Goal: Task Accomplishment & Management: Use online tool/utility

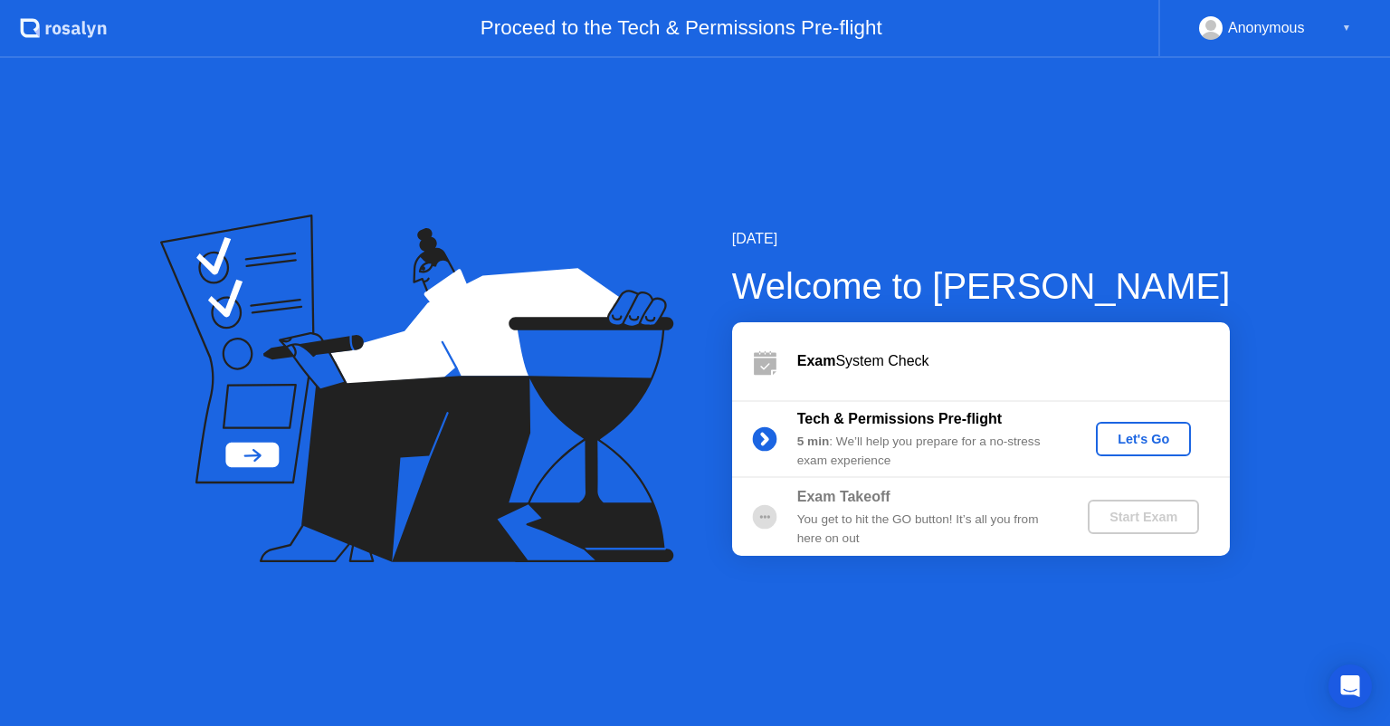
click at [1144, 436] on div "Let's Go" at bounding box center [1143, 439] width 81 height 14
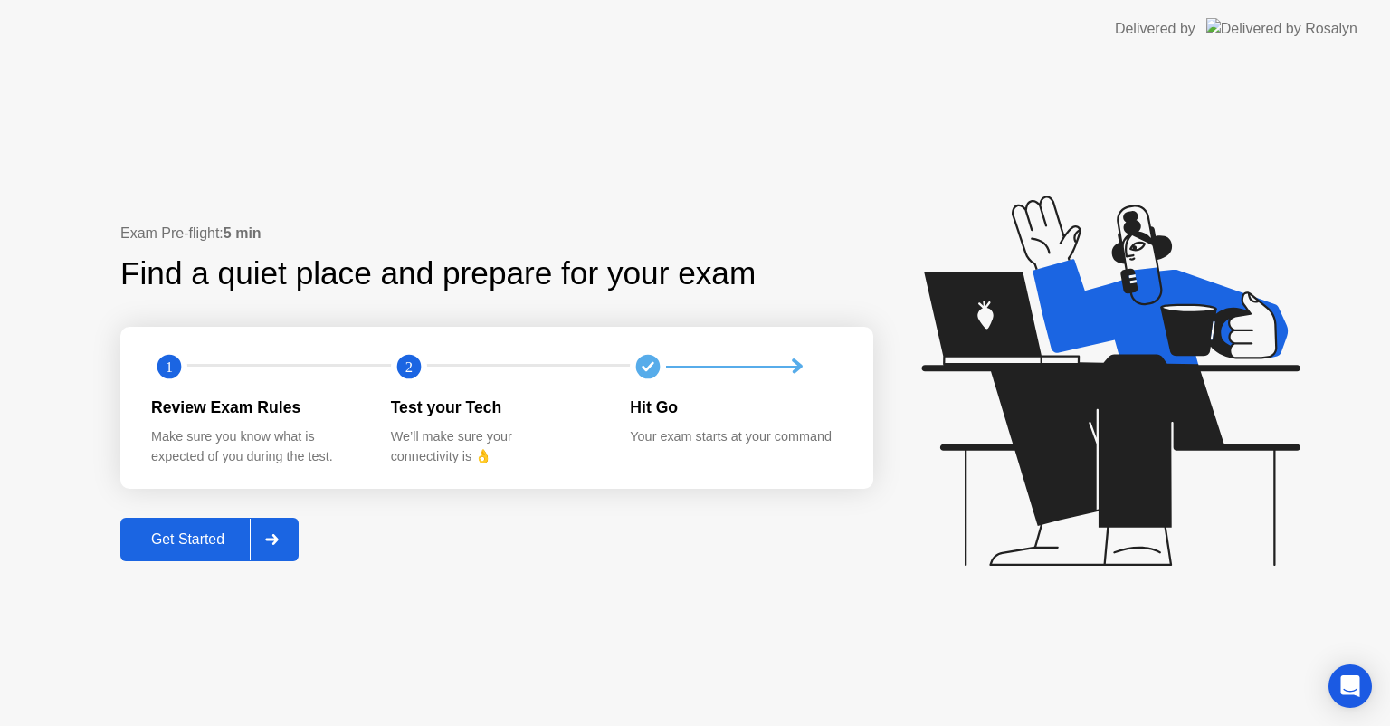
click at [177, 546] on div "Get Started" at bounding box center [188, 539] width 124 height 16
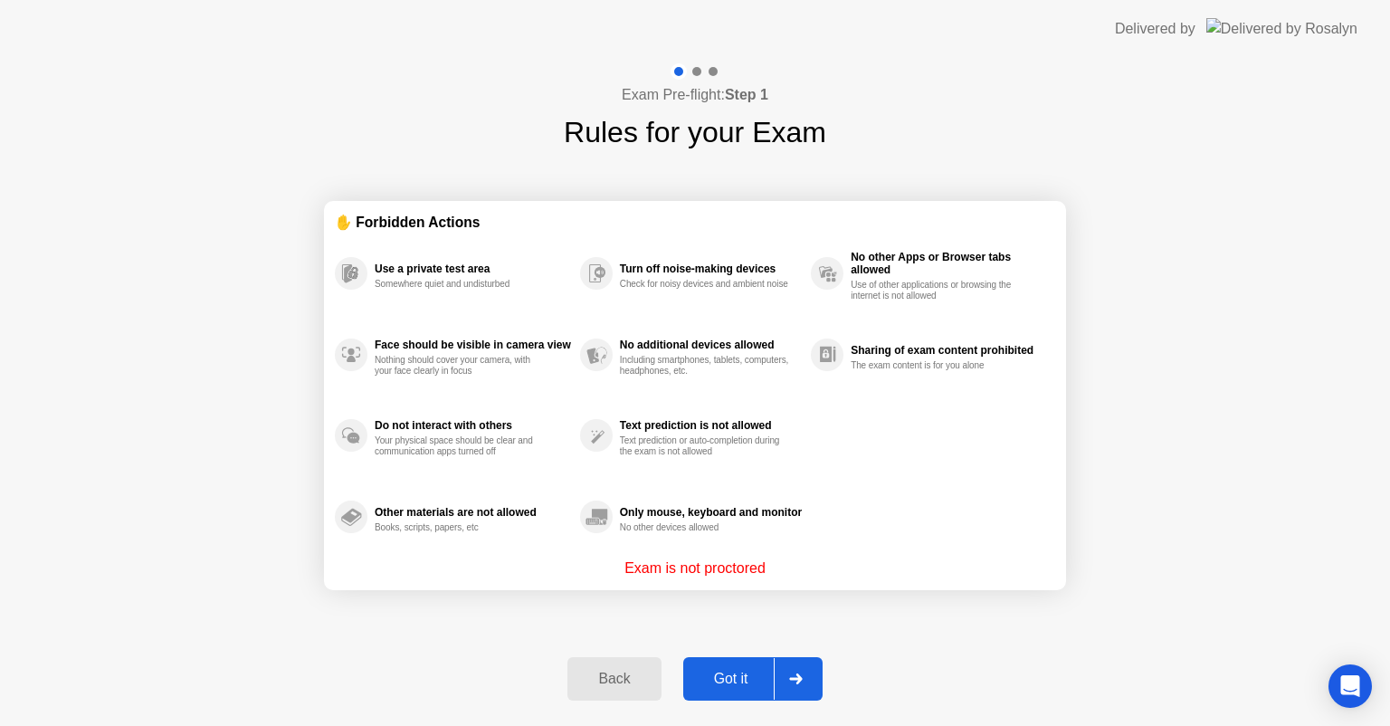
click at [737, 679] on div "Got it" at bounding box center [731, 679] width 85 height 16
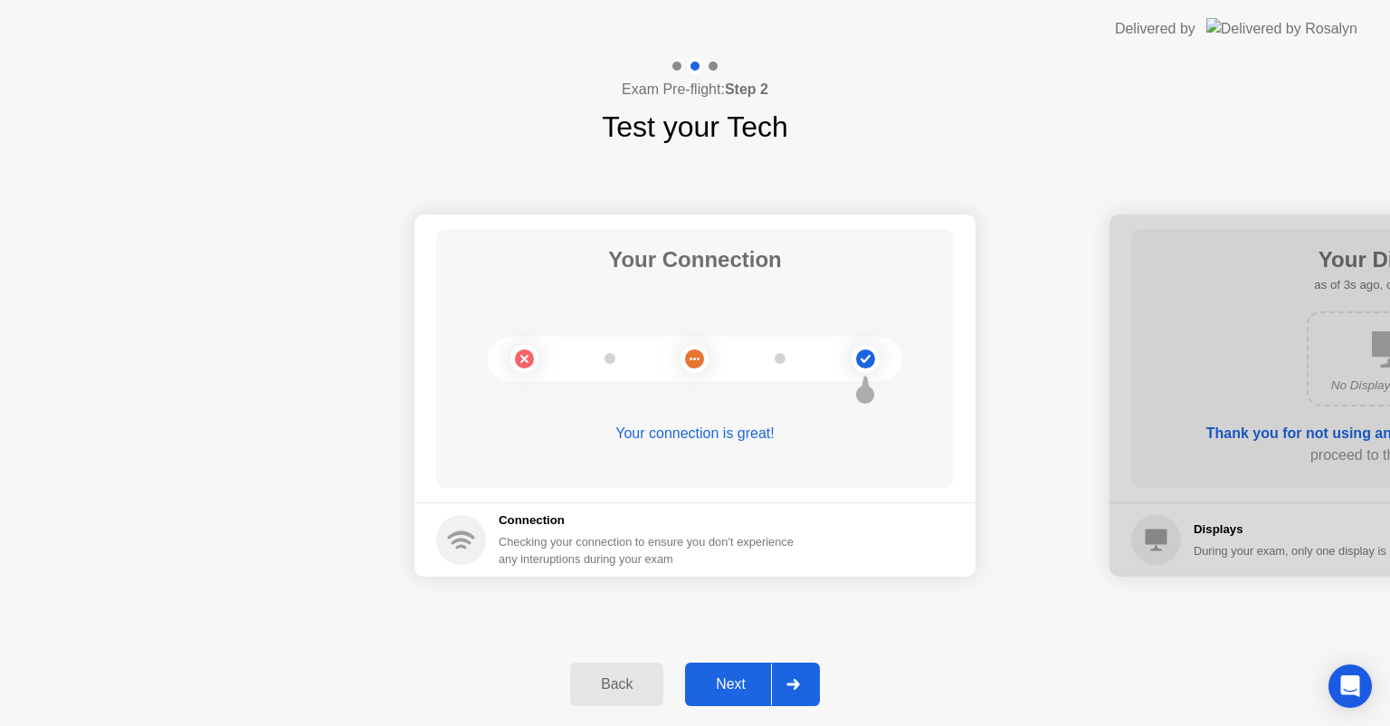
click at [740, 688] on div "Next" at bounding box center [731, 684] width 81 height 16
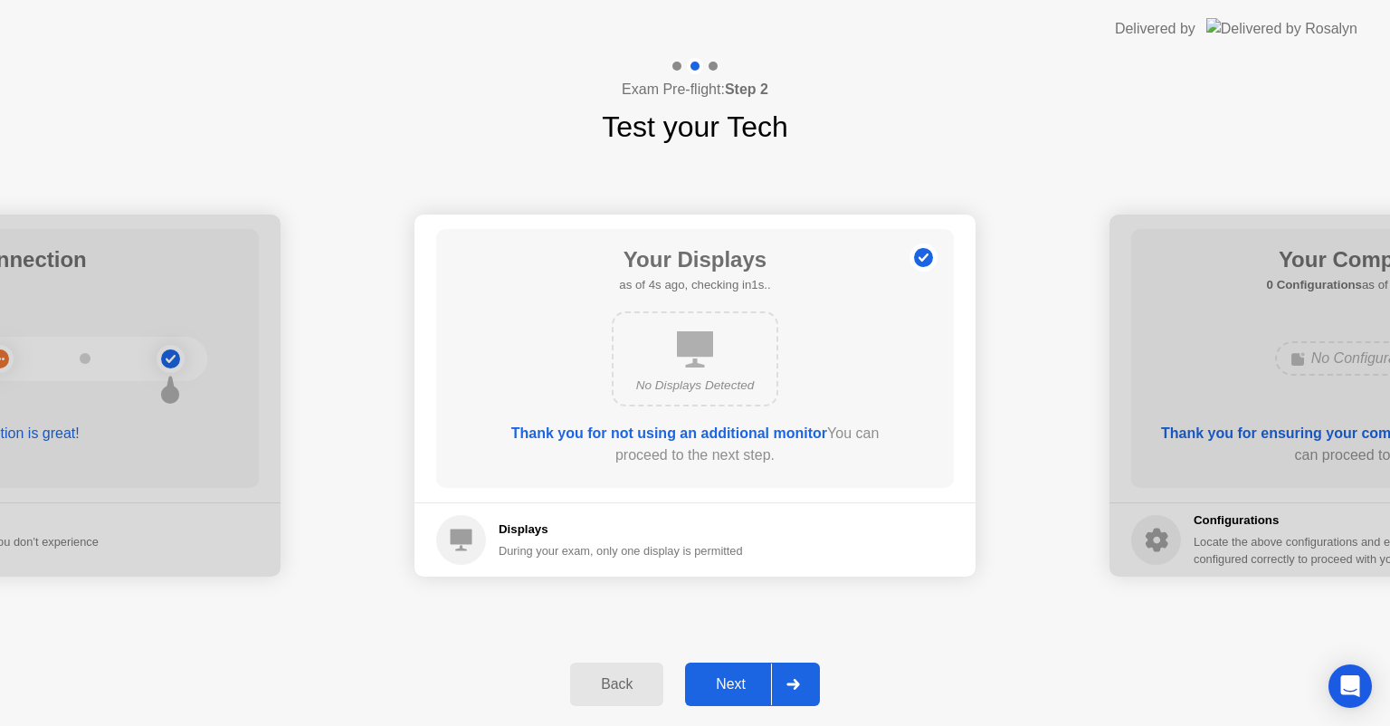
click at [721, 686] on div "Next" at bounding box center [731, 684] width 81 height 16
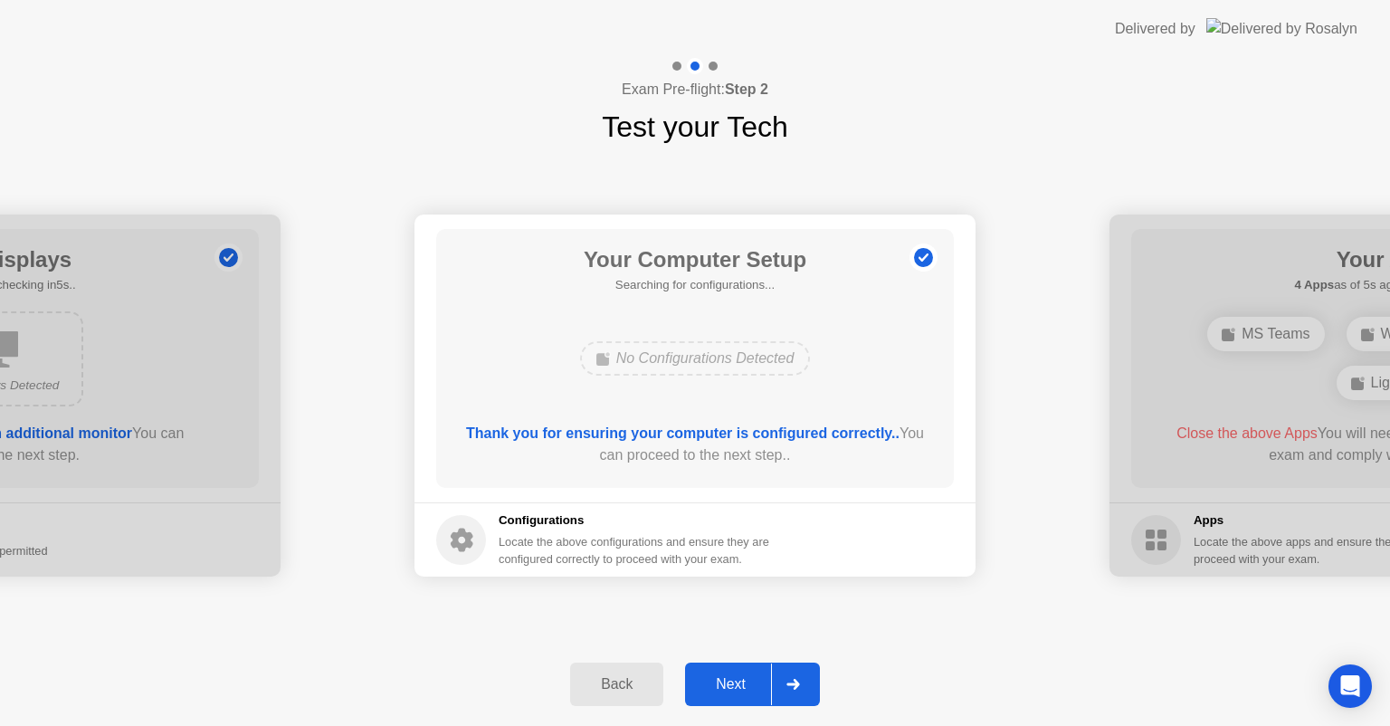
click at [736, 681] on div "Next" at bounding box center [731, 684] width 81 height 16
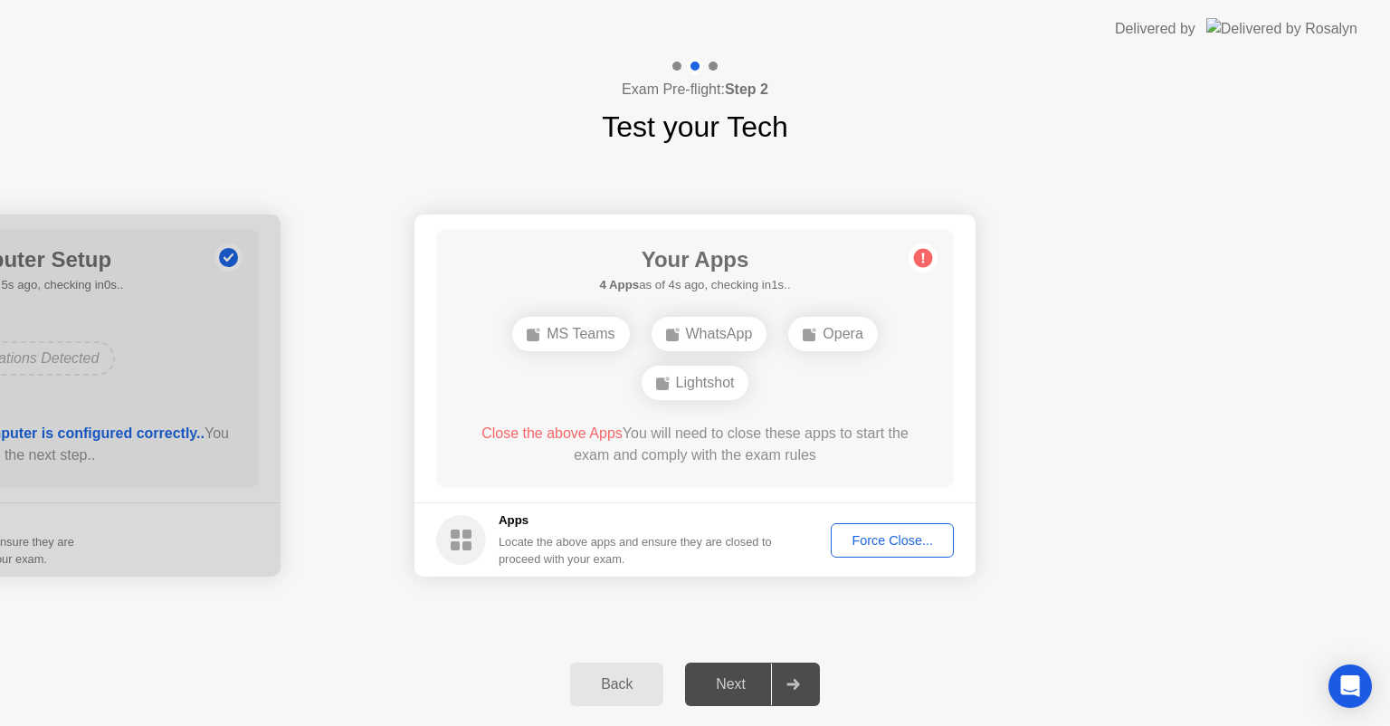
click at [907, 543] on div "Force Close..." at bounding box center [892, 540] width 110 height 14
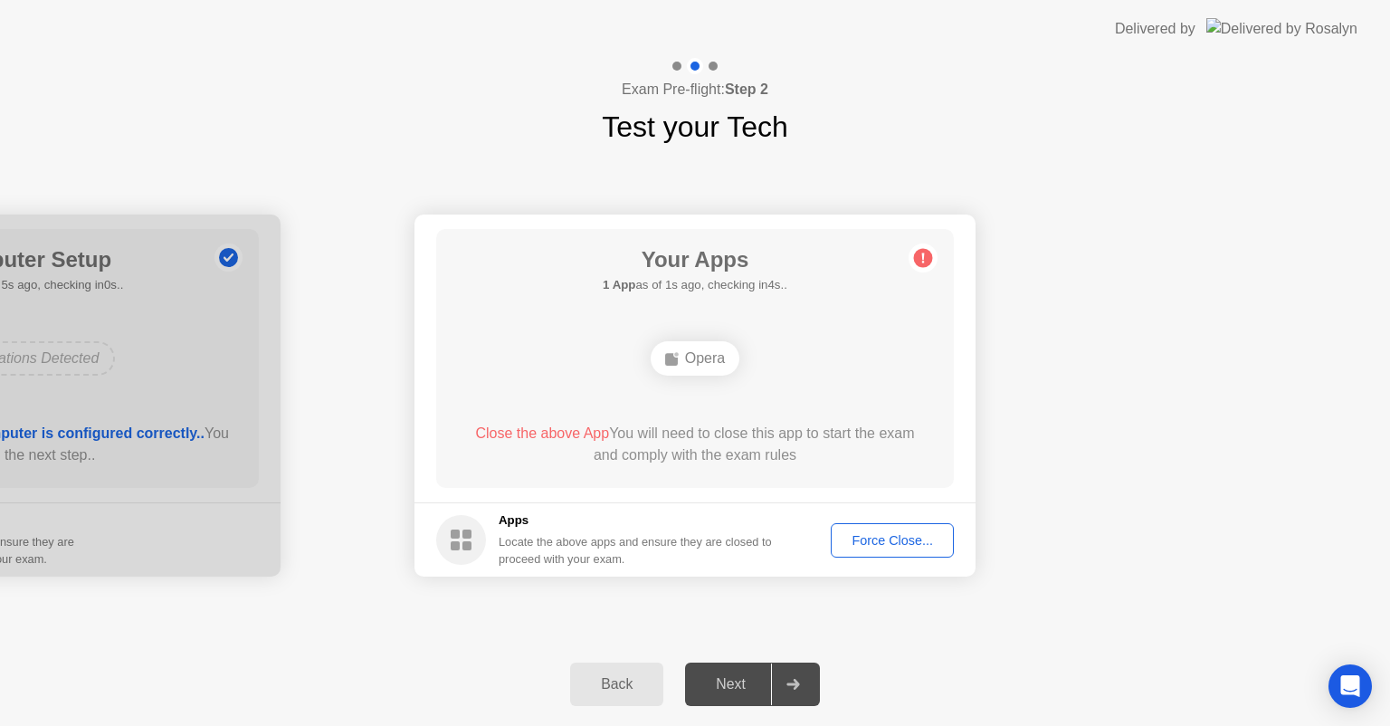
click at [889, 543] on div "Force Close..." at bounding box center [892, 540] width 110 height 14
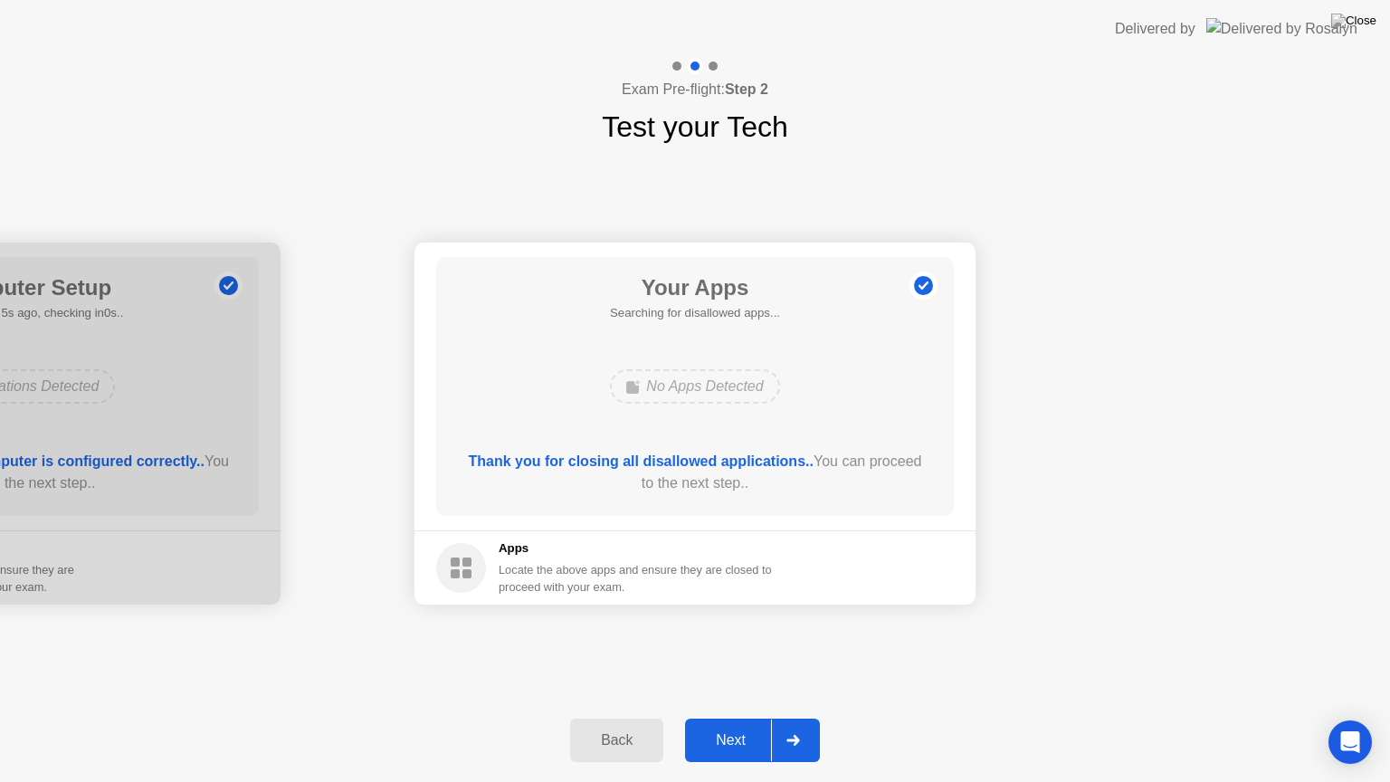
click at [746, 725] on div "Next" at bounding box center [731, 740] width 81 height 16
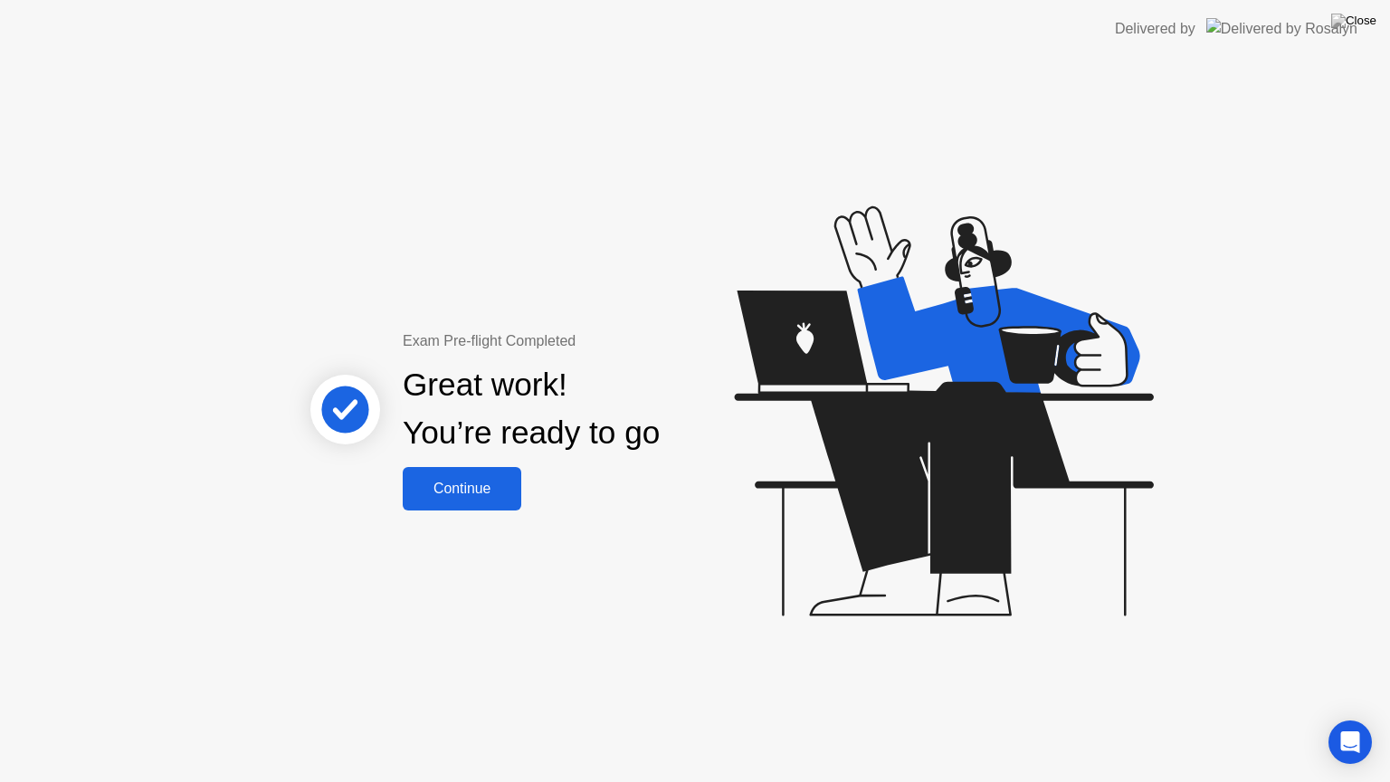
click at [475, 484] on div "Continue" at bounding box center [462, 489] width 108 height 16
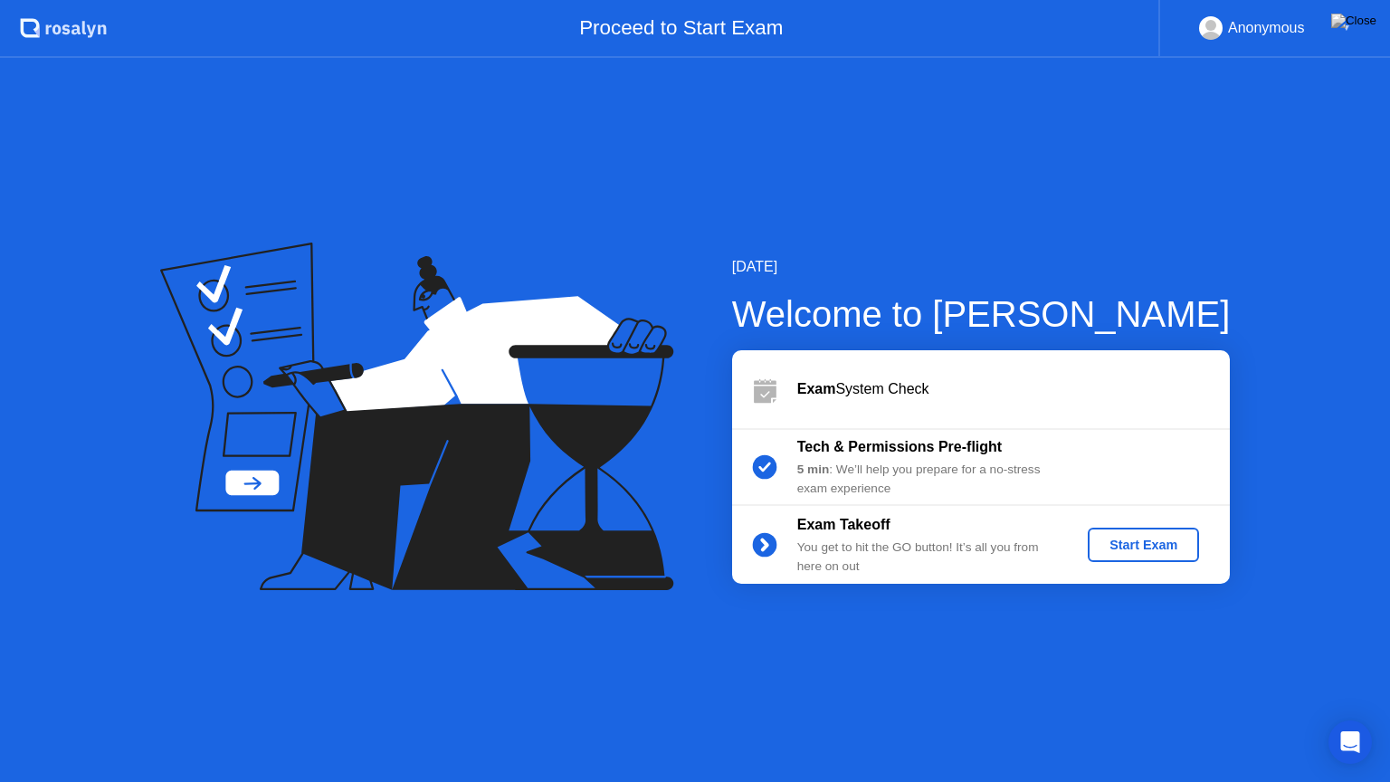
click at [1148, 546] on div "Start Exam" at bounding box center [1143, 545] width 97 height 14
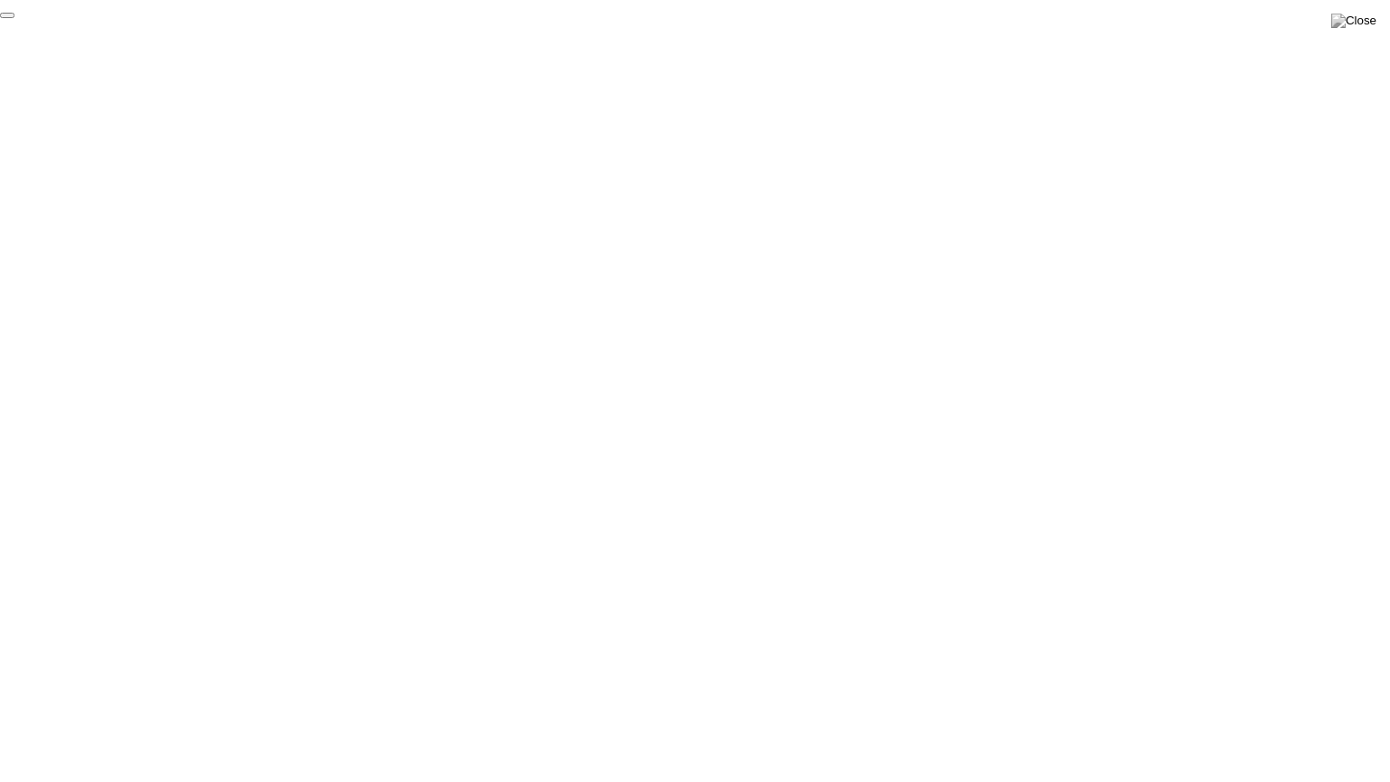
click div "End Proctoring Session"
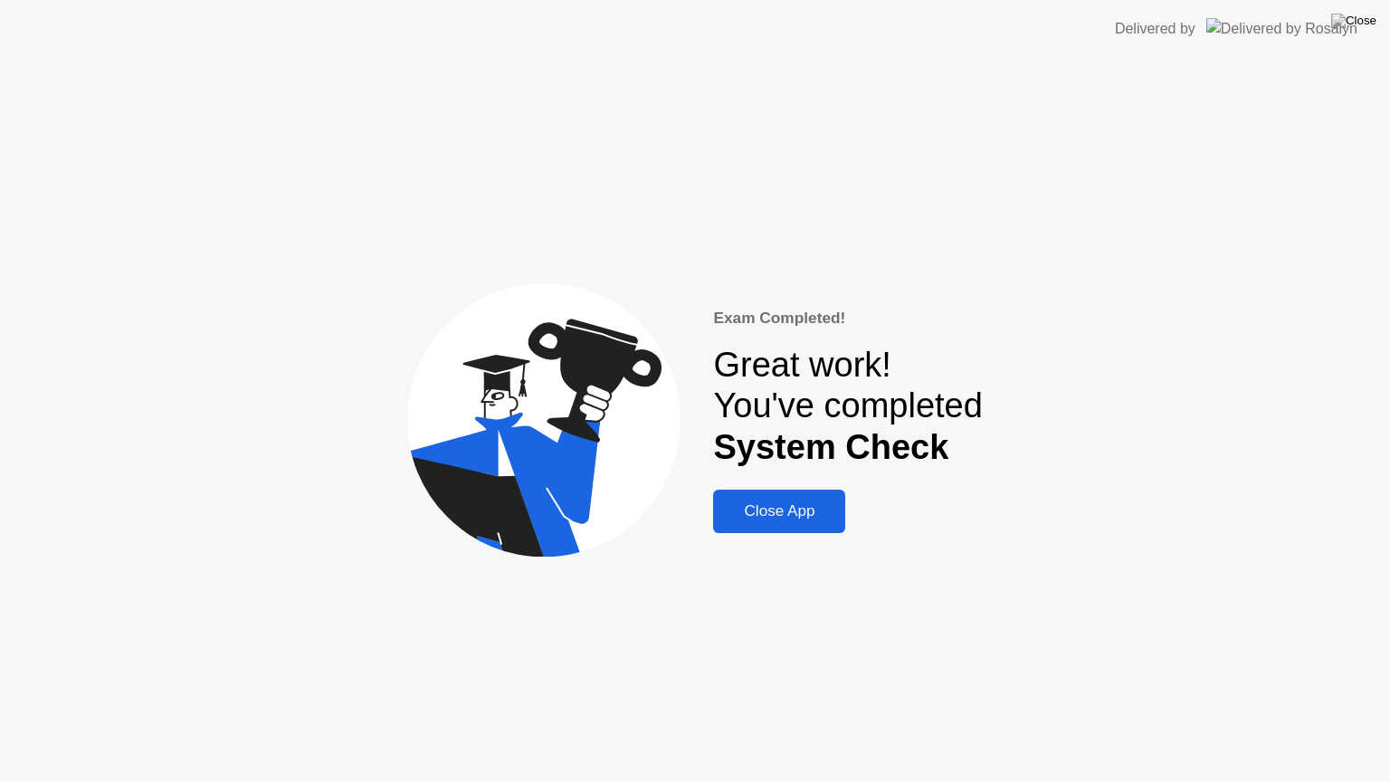
click at [797, 517] on div "Close App" at bounding box center [779, 511] width 121 height 18
